Goal: Communication & Community: Participate in discussion

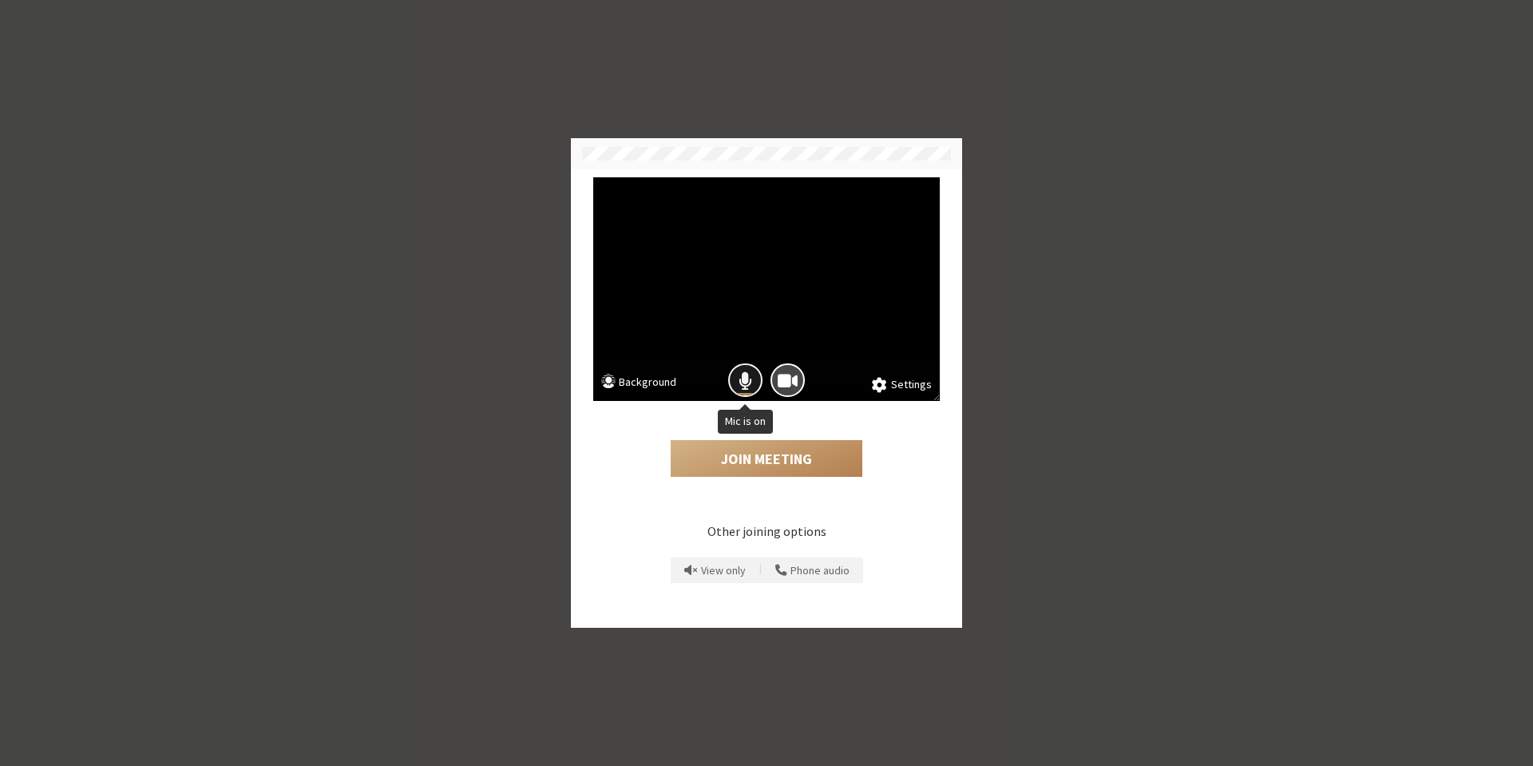
click at [746, 374] on span "Mic is on" at bounding box center [746, 381] width 14 height 22
click at [781, 458] on button "Join Meeting" at bounding box center [767, 458] width 192 height 37
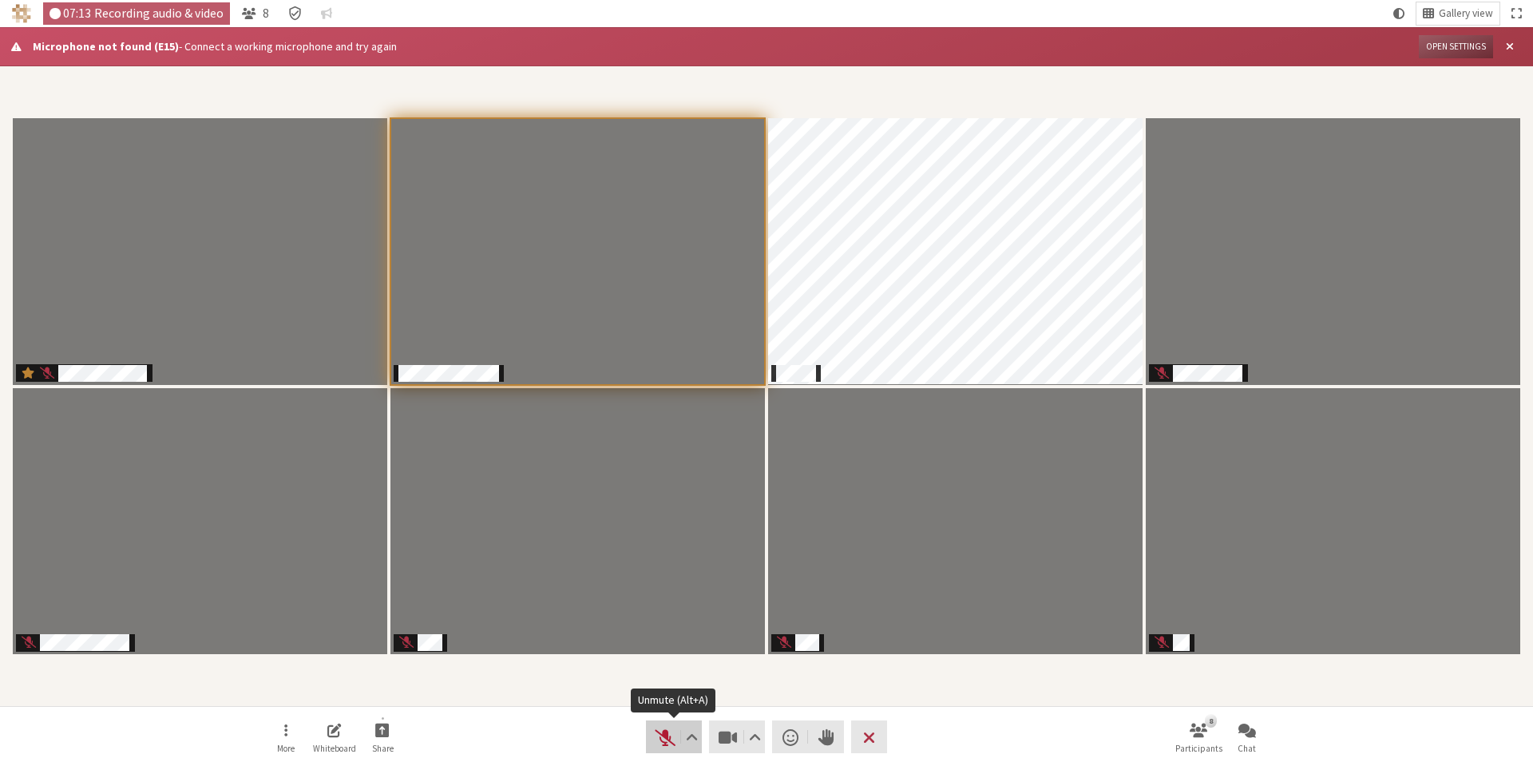
click at [667, 747] on span "Unmute (Alt+A)" at bounding box center [665, 737] width 22 height 22
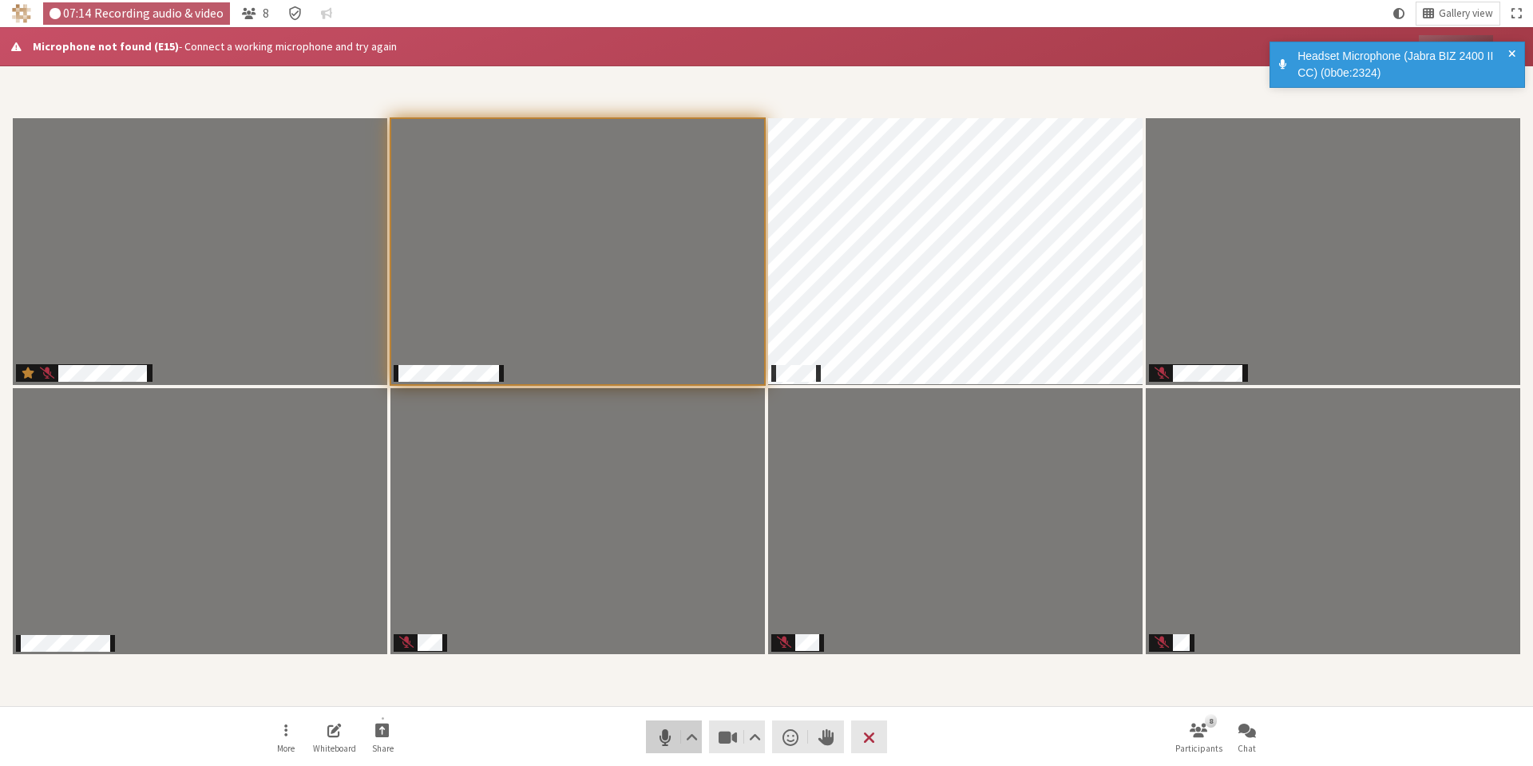
click at [667, 746] on span "Mute (Alt+A)" at bounding box center [665, 737] width 22 height 22
click at [1507, 50] on div "Headset Microphone (Jabra BIZ 2400 II CC) (0b0e:2324)" at bounding box center [1403, 65] width 222 height 34
click at [1513, 52] on span at bounding box center [1511, 65] width 7 height 34
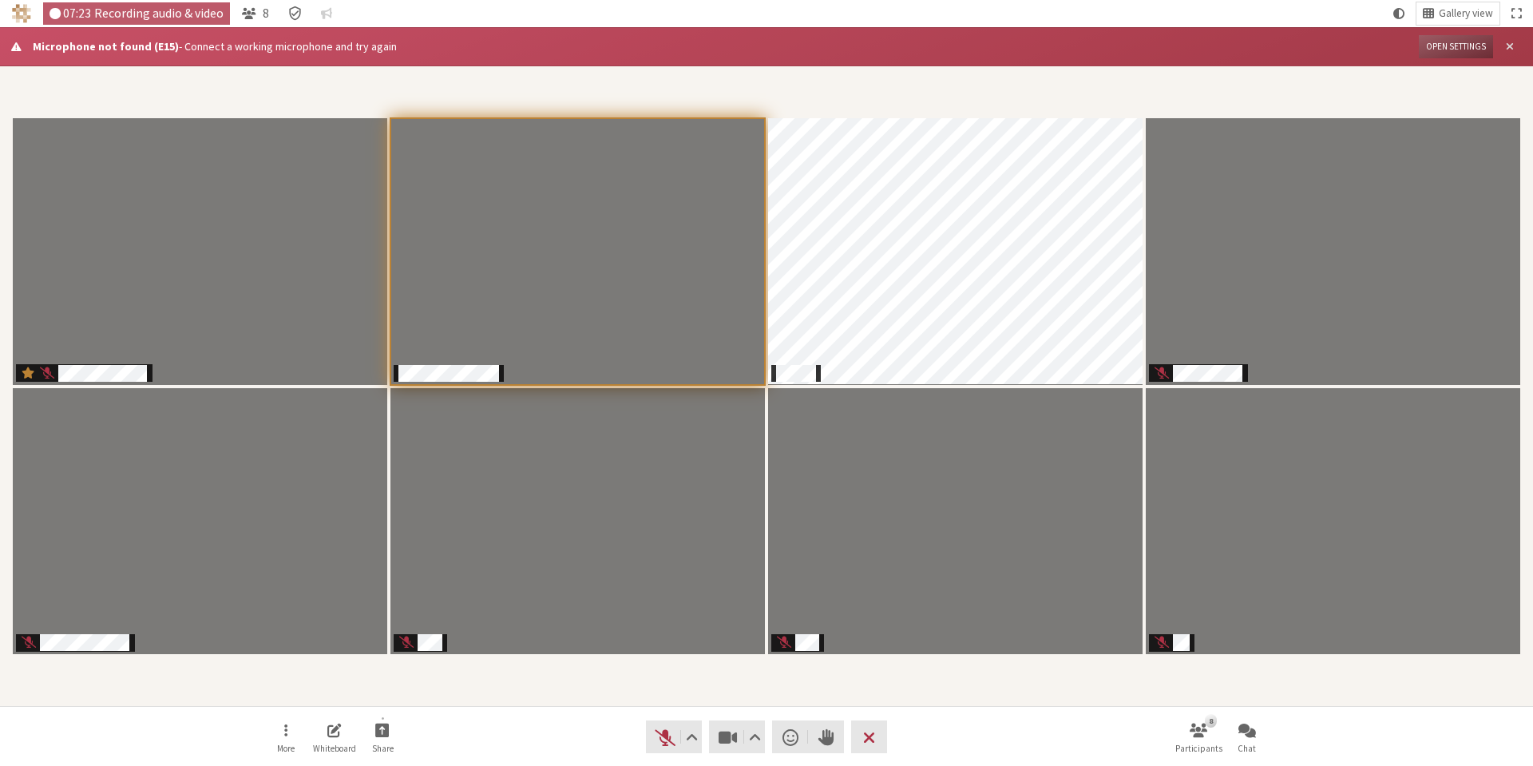
click at [1508, 46] on span "Close alert" at bounding box center [1510, 47] width 8 height 12
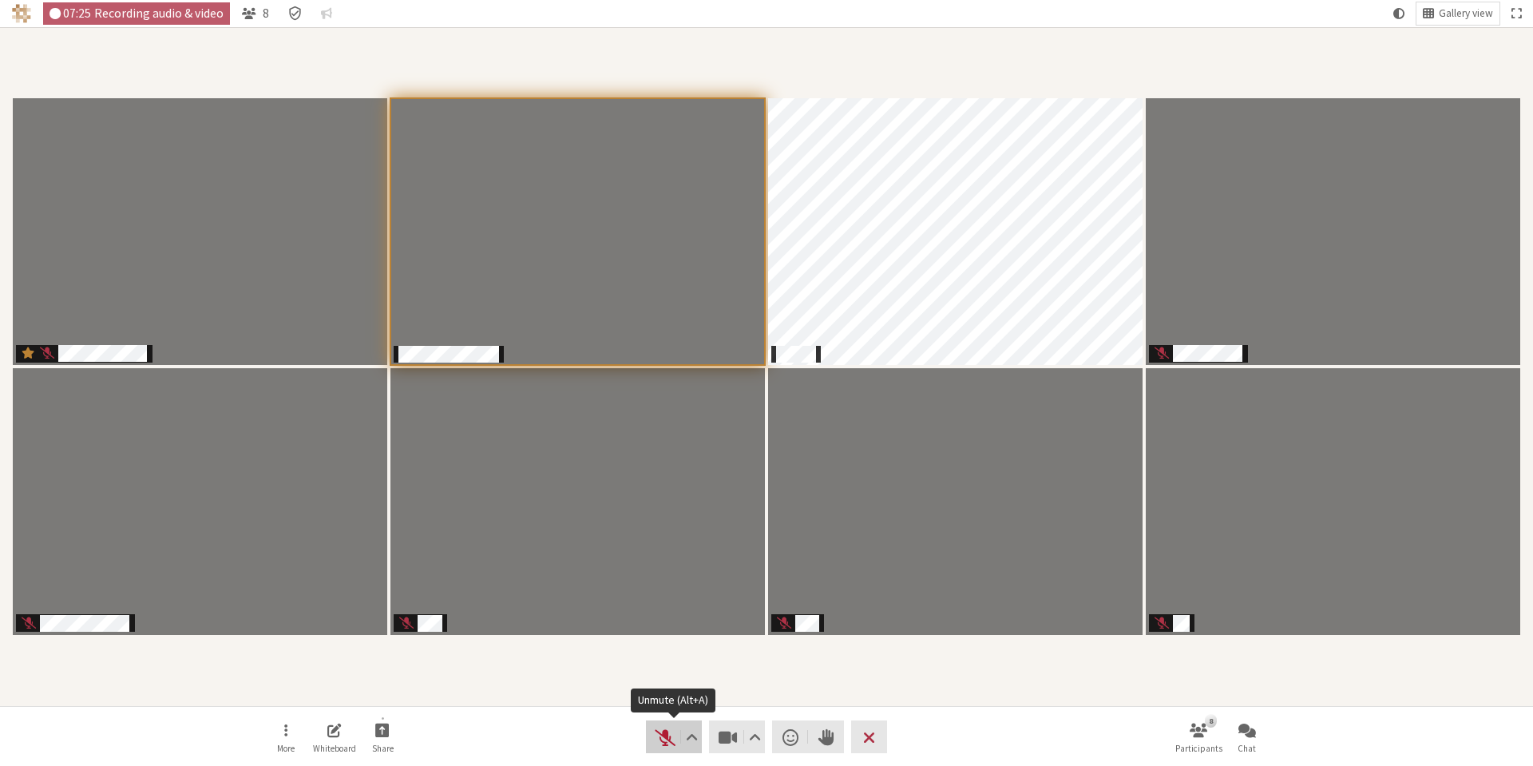
click at [667, 744] on span "Unmute (Alt+A)" at bounding box center [665, 737] width 22 height 22
click at [667, 744] on span "Mute (Alt+A)" at bounding box center [665, 737] width 22 height 22
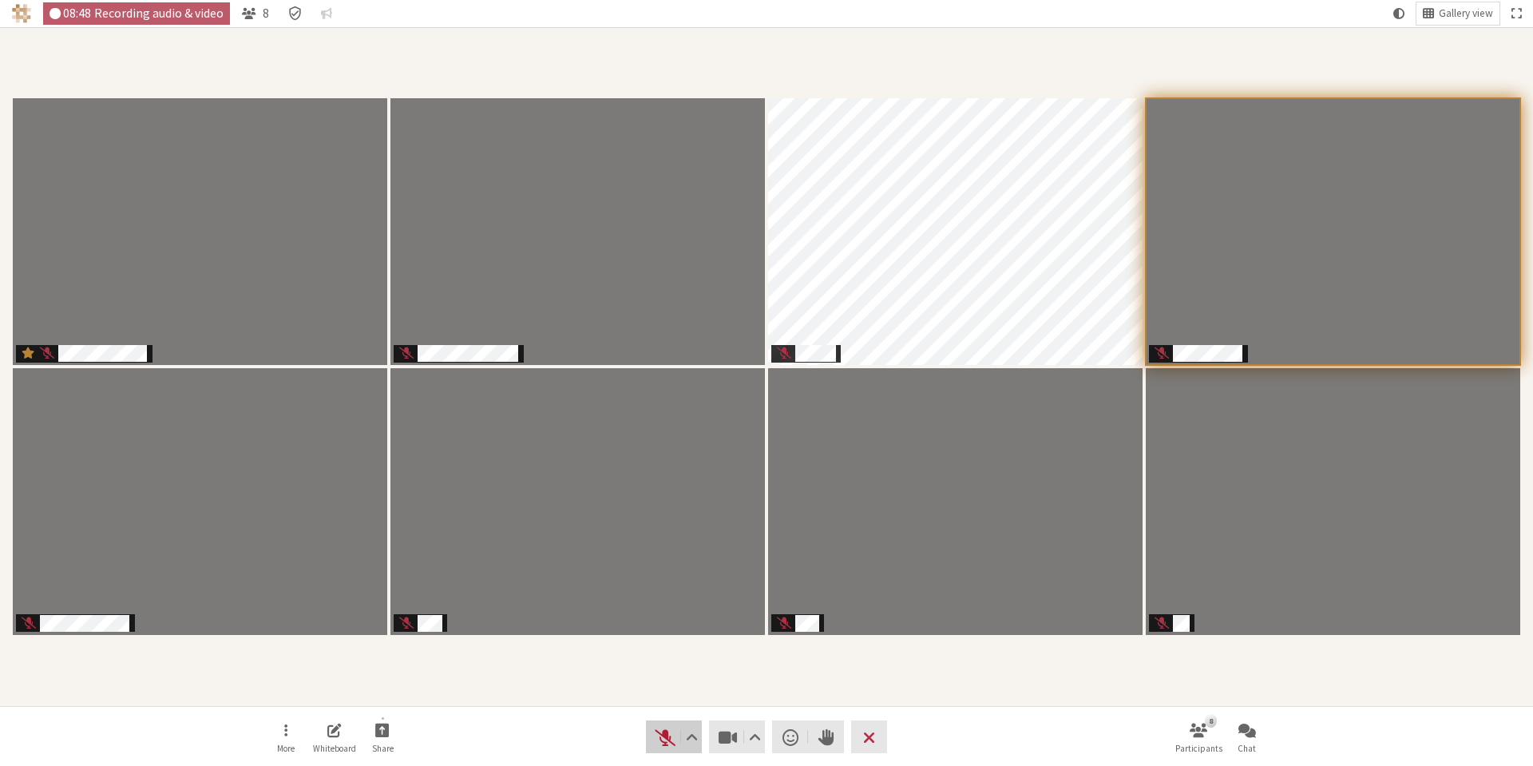
click at [667, 738] on span "Unmute (Alt+A)" at bounding box center [665, 737] width 22 height 22
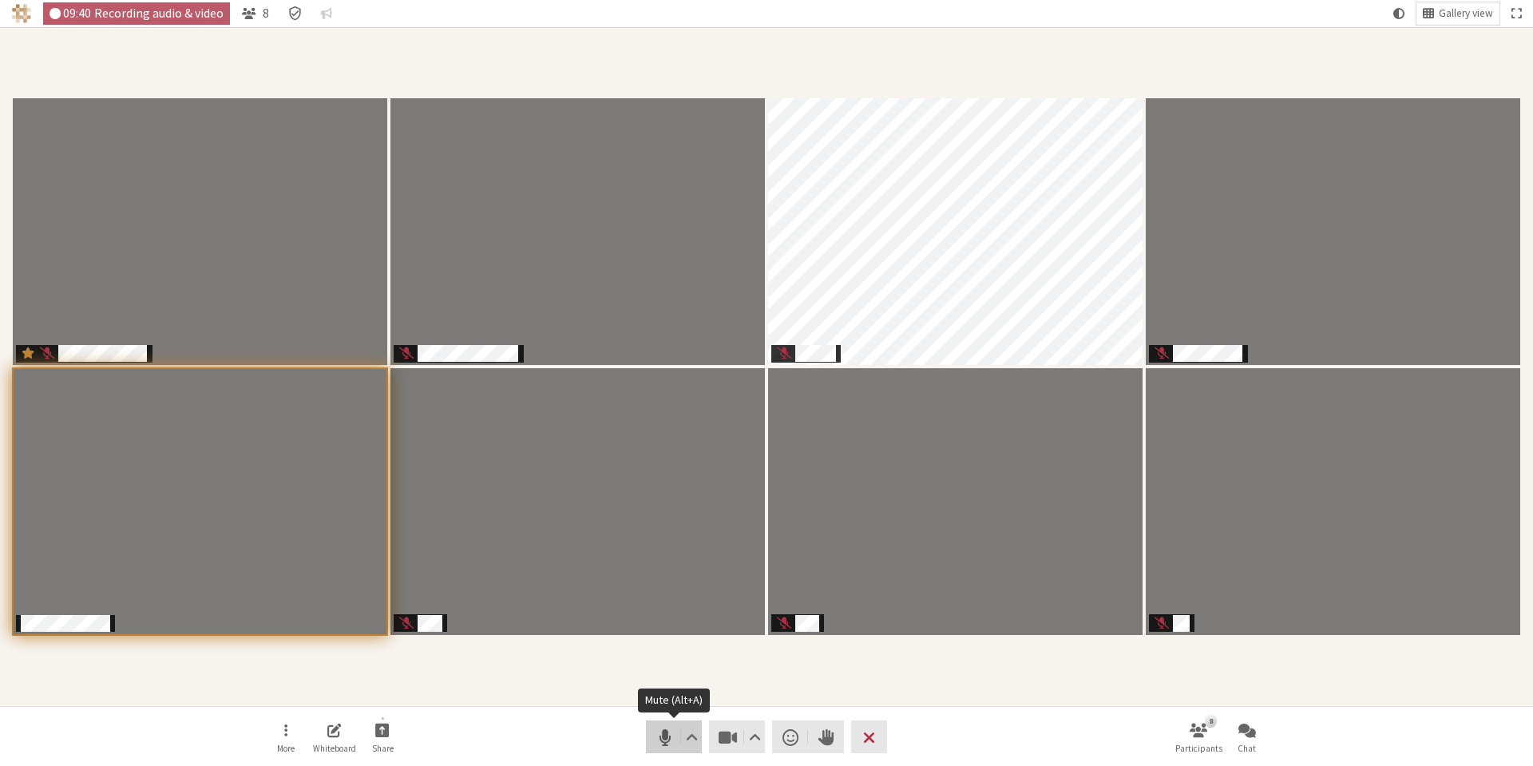
click at [667, 739] on span "Mute (Alt+A)" at bounding box center [665, 737] width 22 height 22
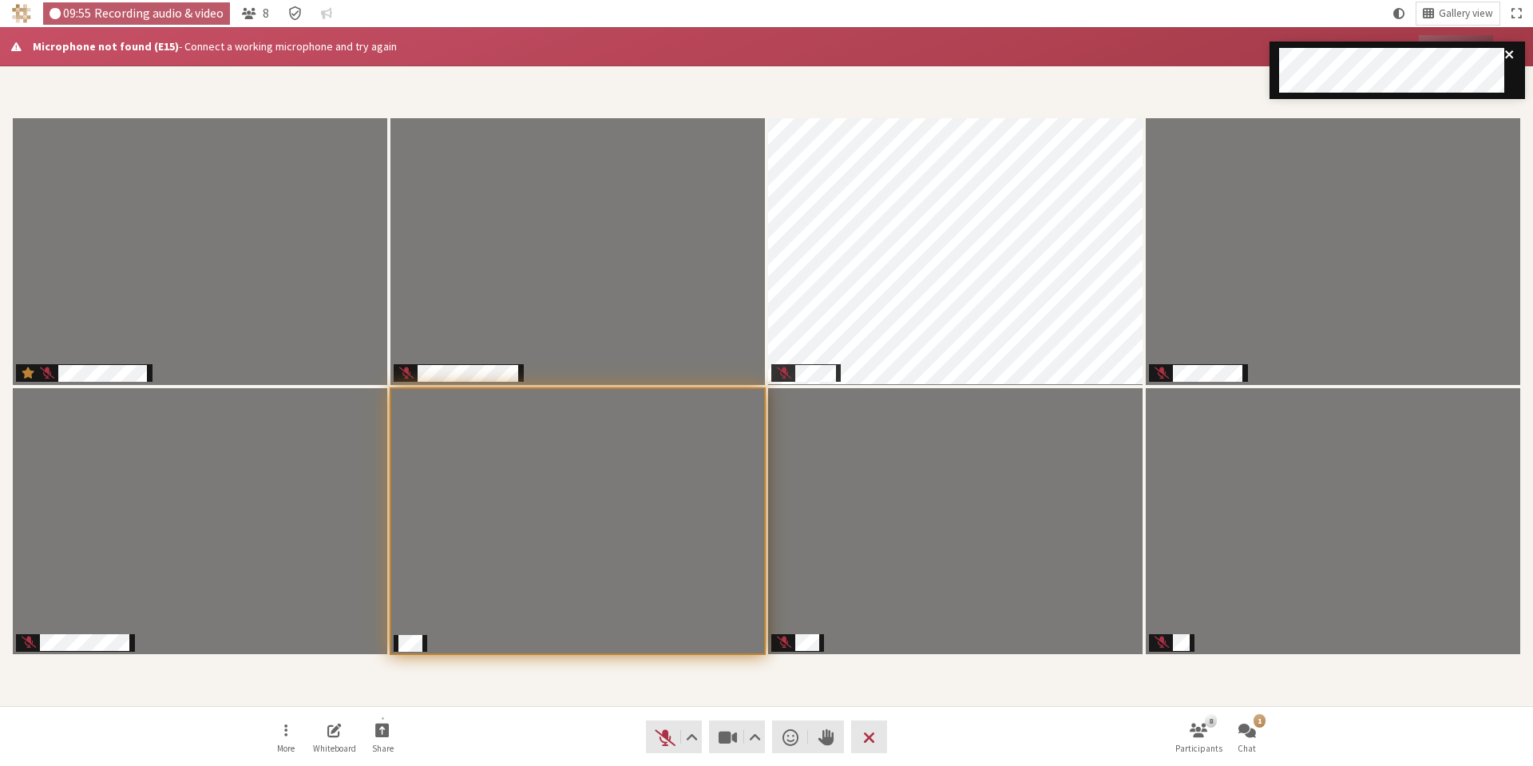
click at [1511, 52] on icon "close" at bounding box center [1509, 54] width 8 height 8
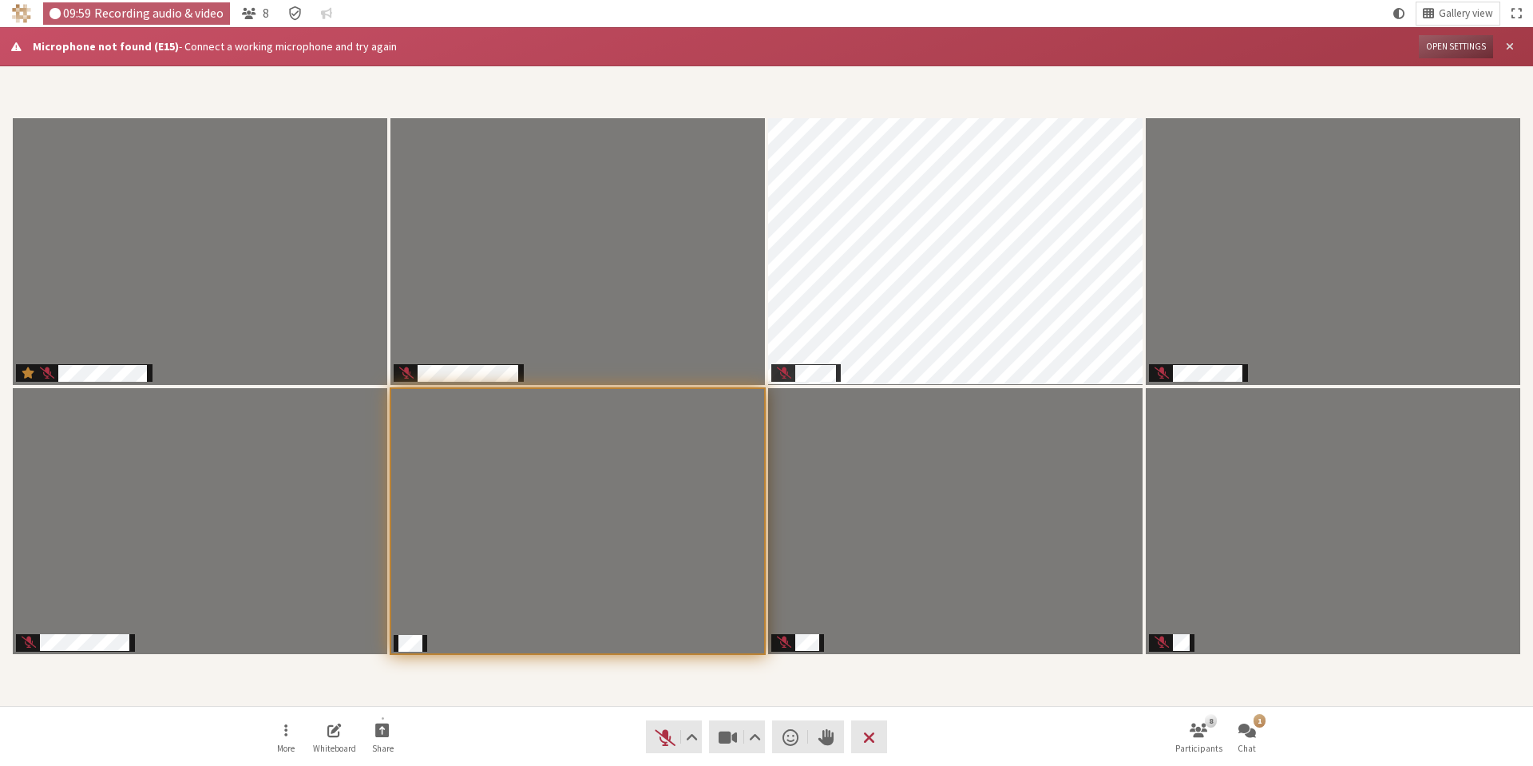
click at [1511, 46] on span "Close alert" at bounding box center [1510, 47] width 8 height 12
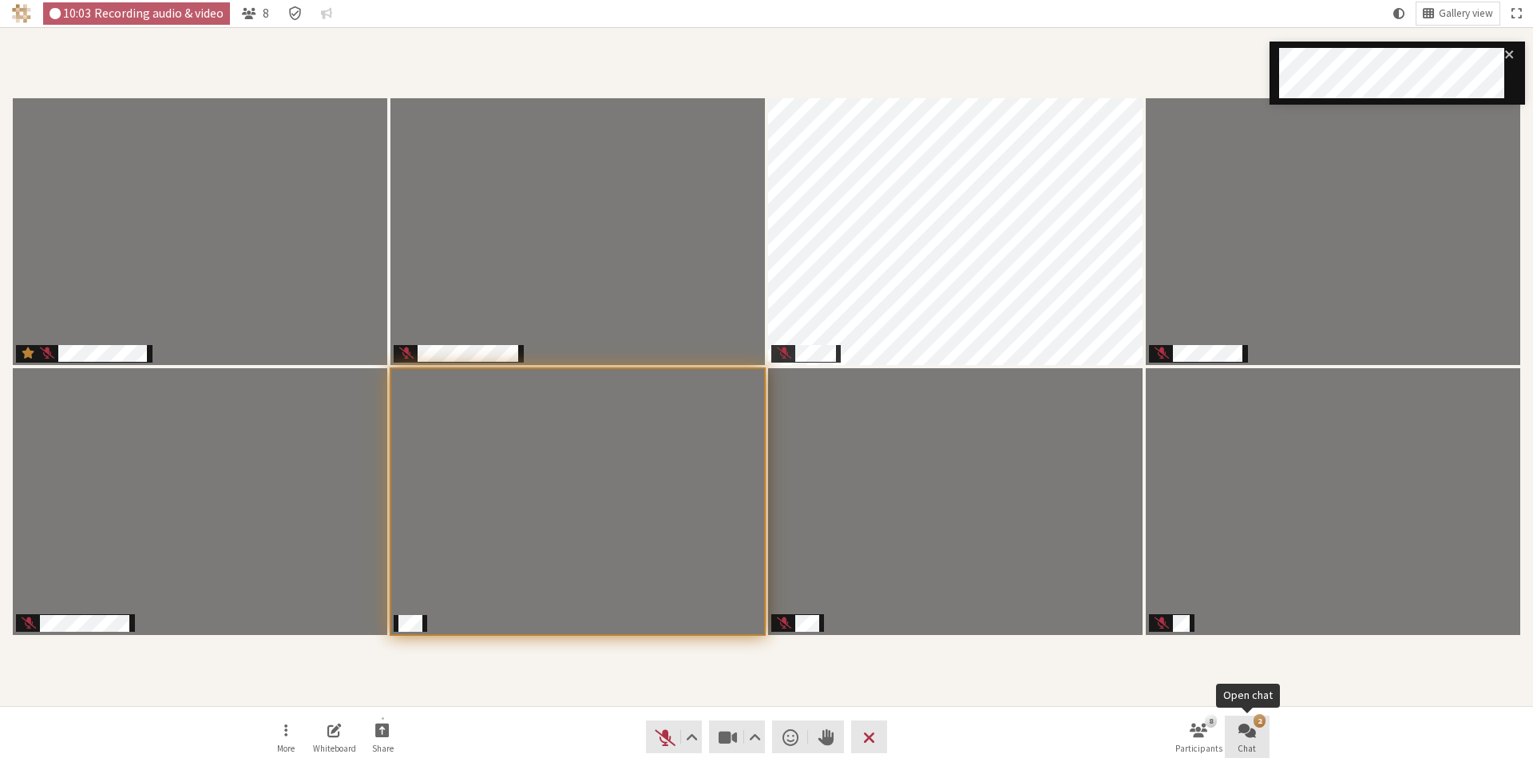
click at [1252, 740] on button "2 Chat" at bounding box center [1247, 736] width 45 height 43
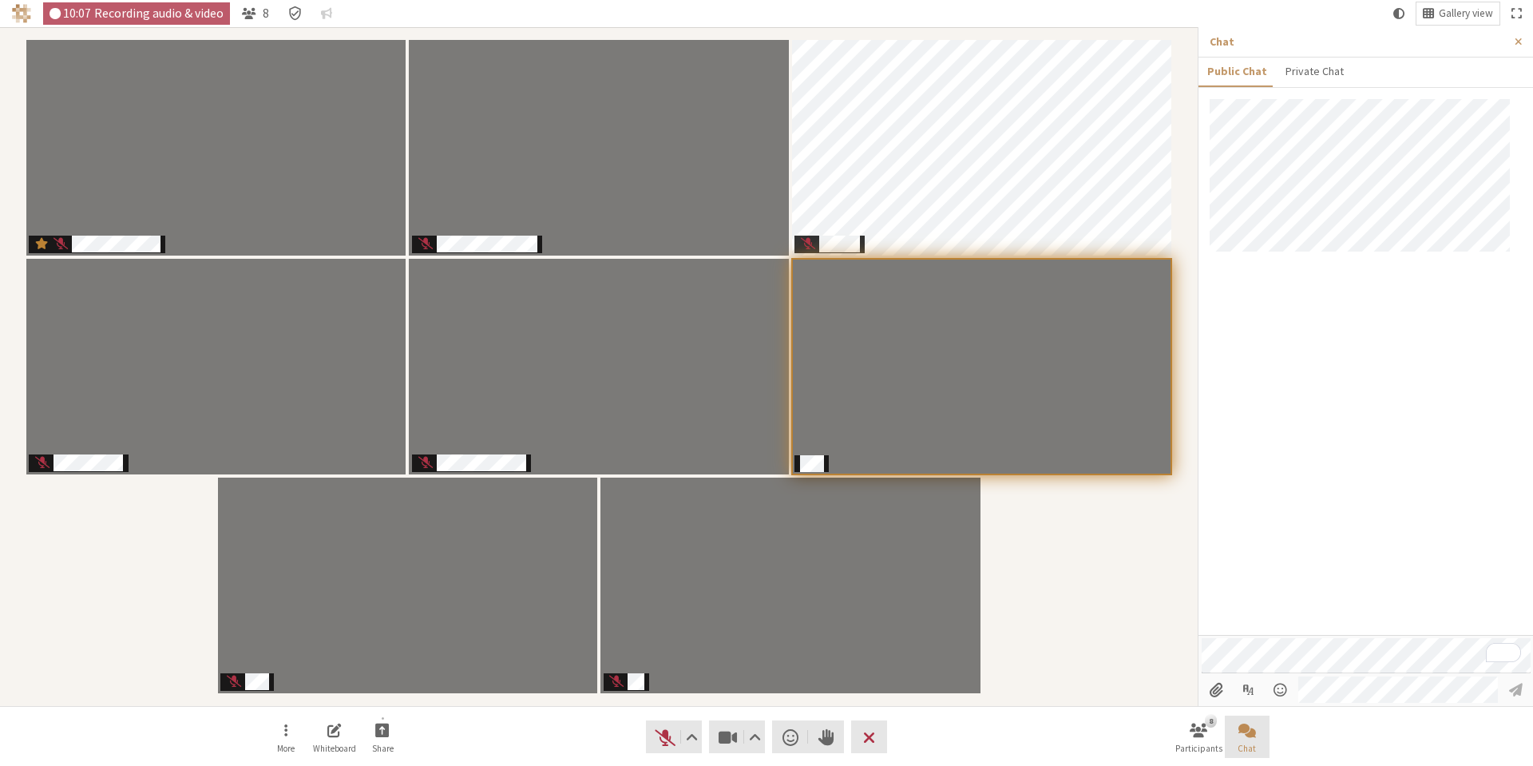
click at [1252, 739] on button "Chat" at bounding box center [1247, 736] width 45 height 43
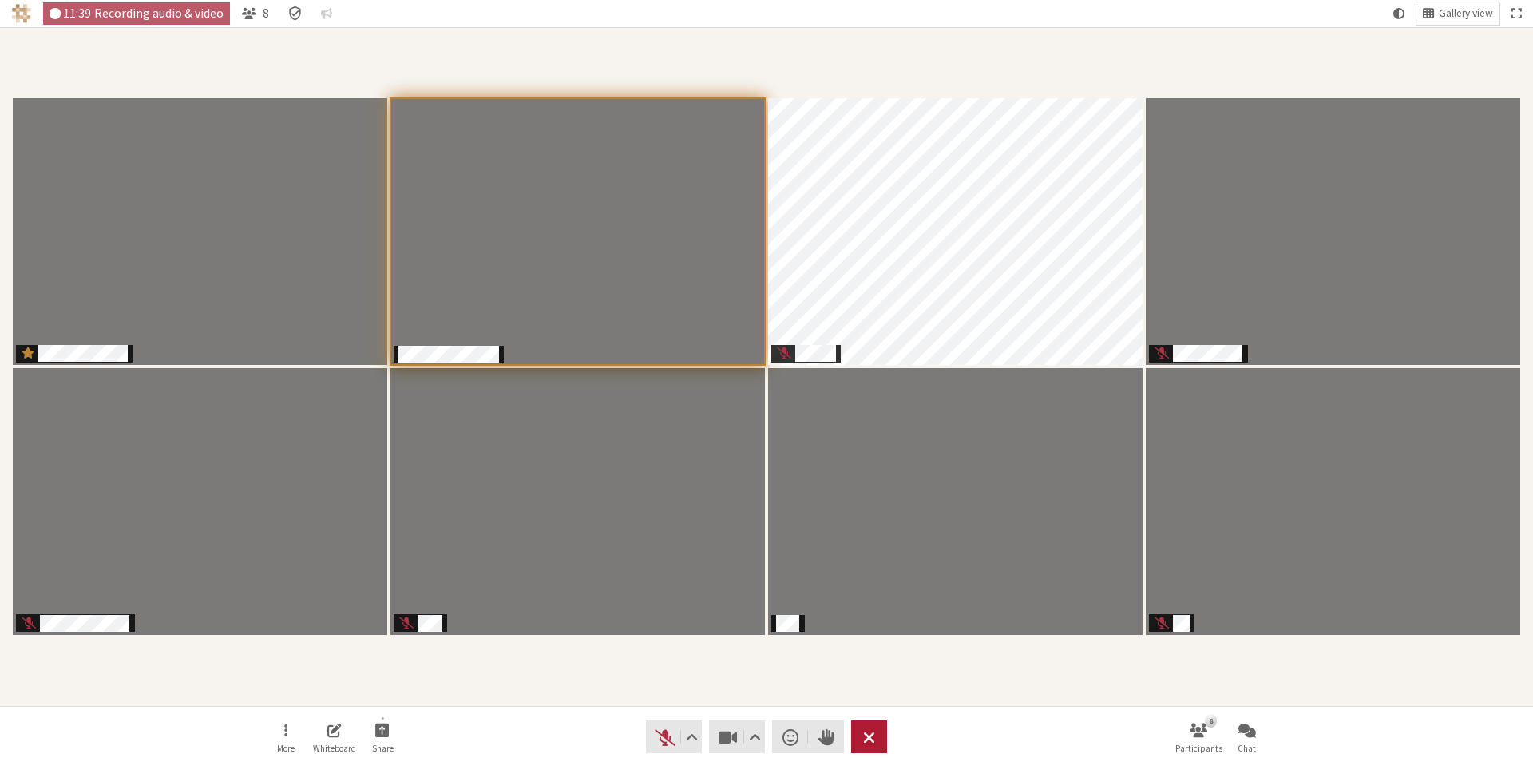
click at [876, 750] on button "Leave" at bounding box center [869, 736] width 36 height 33
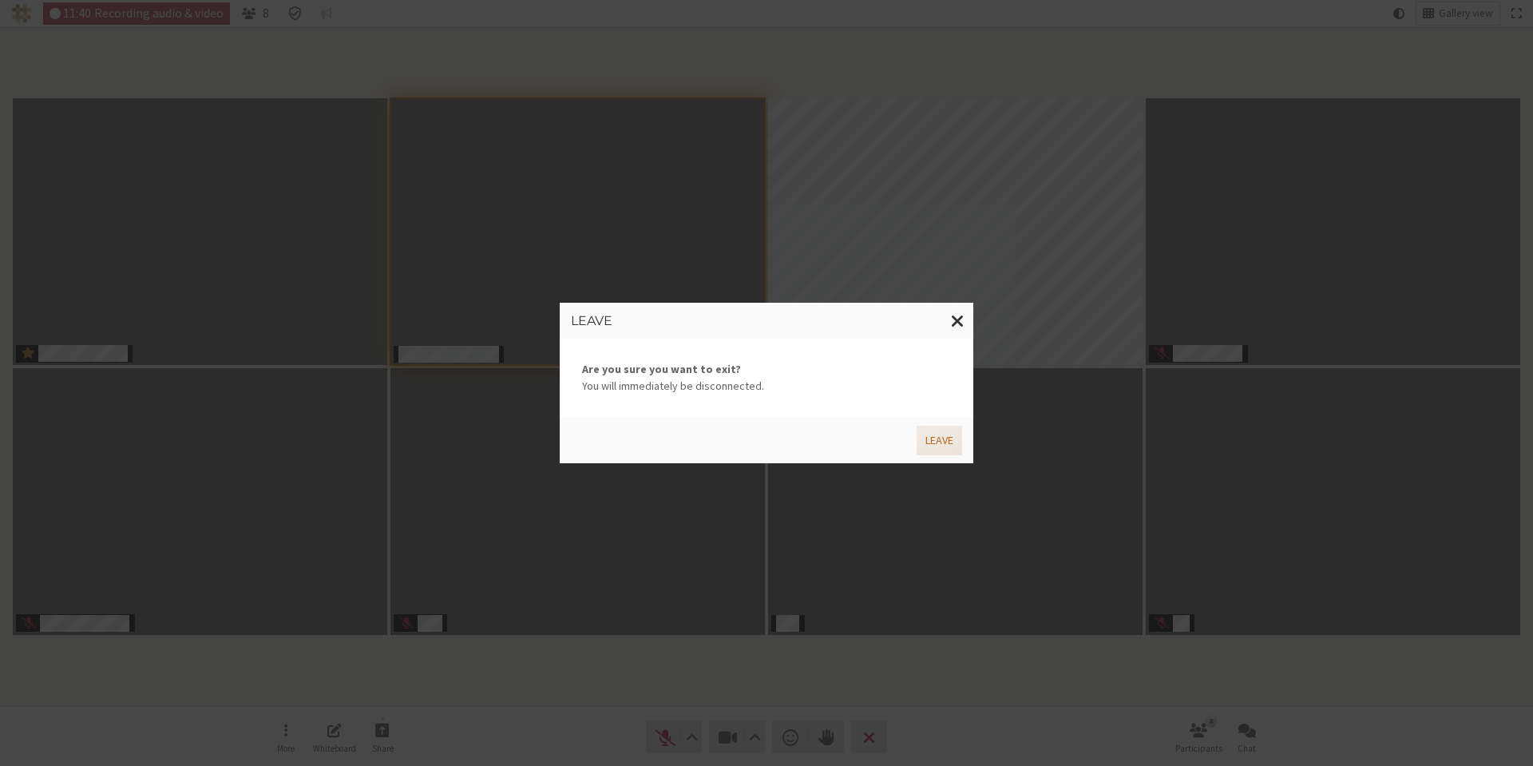
click at [936, 436] on button "Leave" at bounding box center [940, 441] width 46 height 30
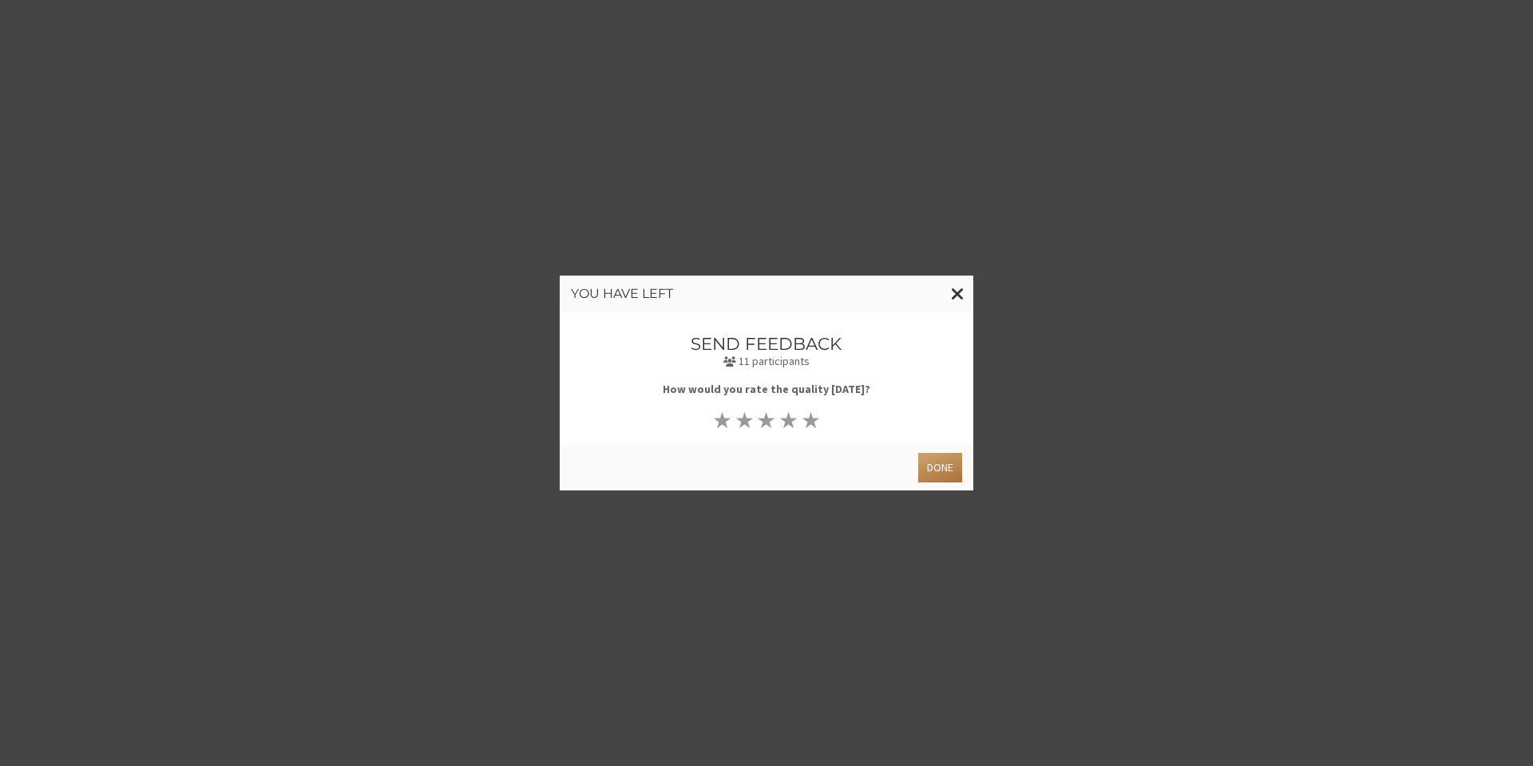
click at [953, 471] on button "Done" at bounding box center [940, 468] width 44 height 30
